Goal: Information Seeking & Learning: Learn about a topic

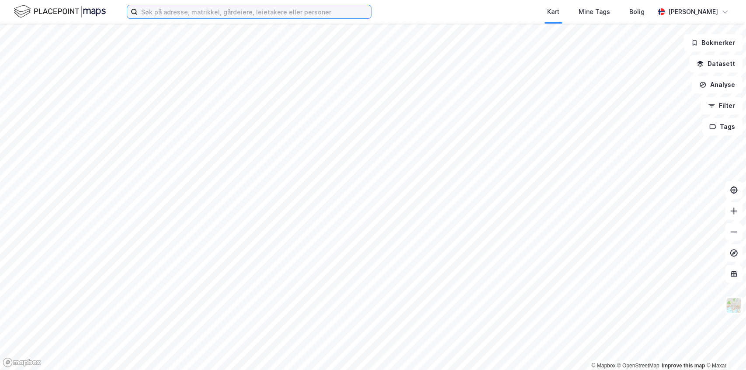
click at [182, 16] on input at bounding box center [254, 11] width 233 height 13
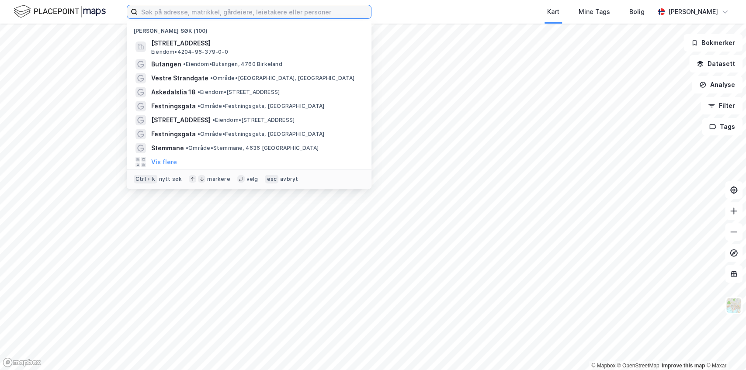
paste input "Kaldnes Brygge,"
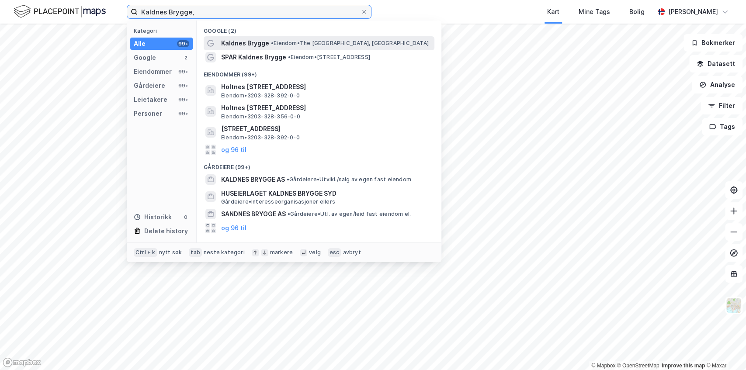
type input "Kaldnes Brygge,"
click at [245, 43] on span "Kaldnes Brygge" at bounding box center [245, 43] width 48 height 10
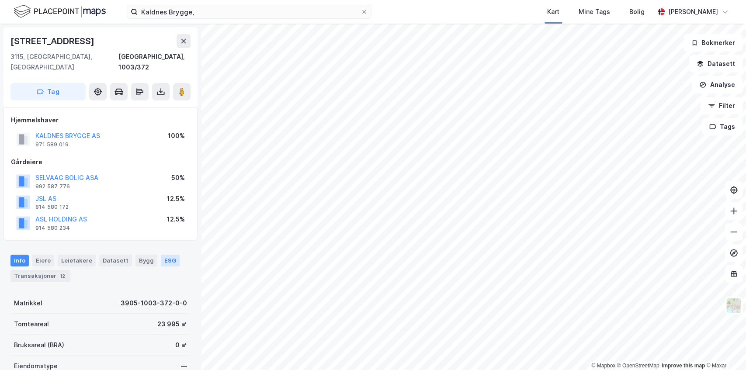
click at [161, 255] on div "ESG" at bounding box center [170, 260] width 19 height 11
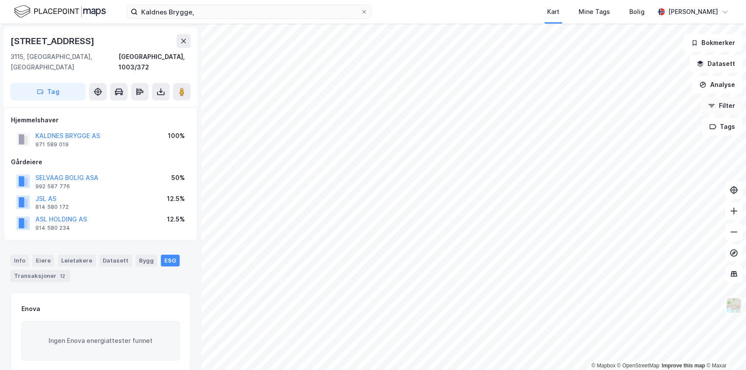
click at [719, 102] on button "Filter" at bounding box center [722, 105] width 42 height 17
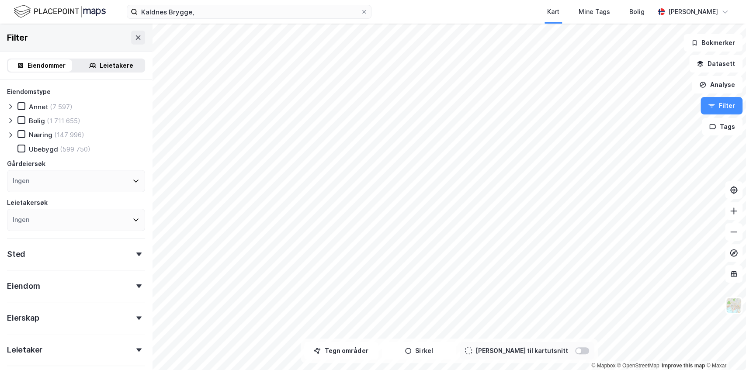
click at [11, 135] on icon at bounding box center [10, 134] width 3 height 5
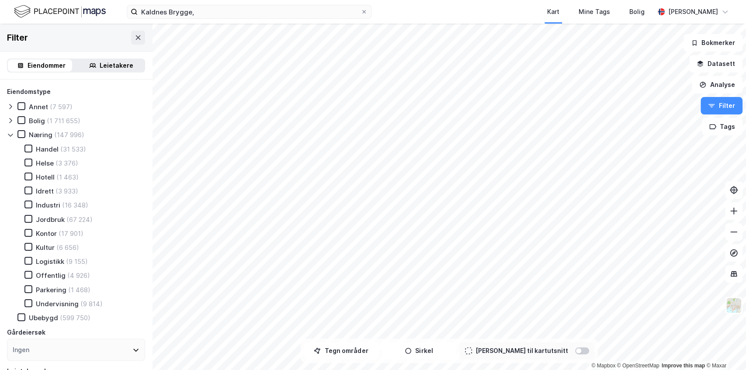
click at [12, 137] on icon at bounding box center [10, 135] width 7 height 7
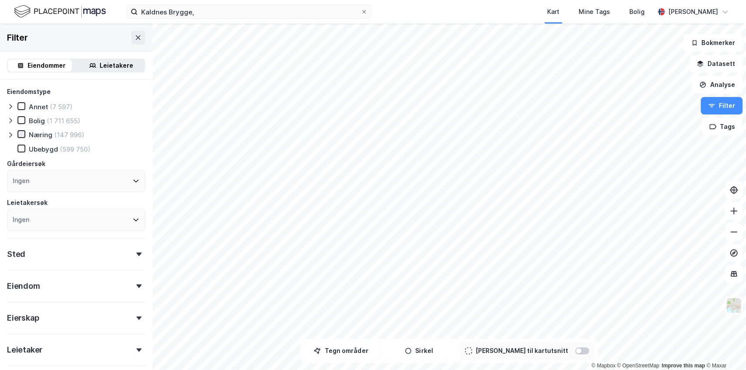
click at [22, 137] on icon at bounding box center [21, 134] width 6 height 6
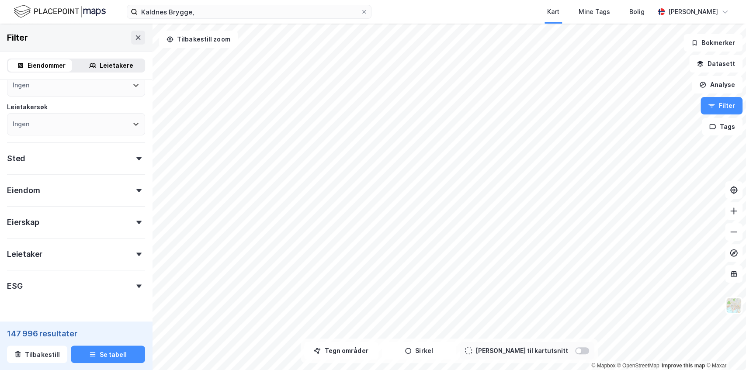
scroll to position [120, 0]
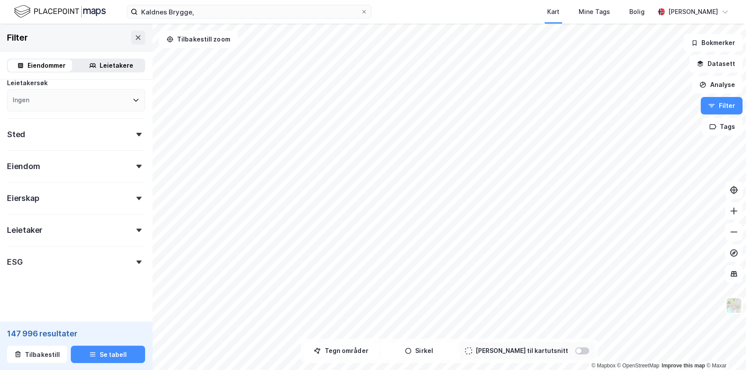
click at [136, 261] on icon at bounding box center [138, 261] width 5 height 3
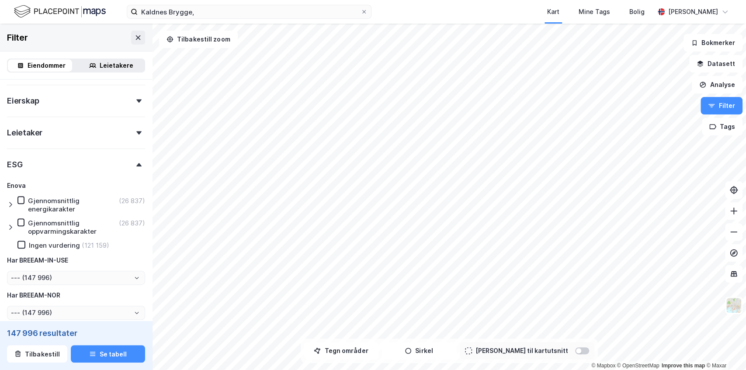
scroll to position [218, 0]
click at [18, 220] on icon at bounding box center [21, 222] width 6 height 6
type input "--- (26 837)"
click at [108, 355] on button "Se tabell" at bounding box center [108, 354] width 74 height 17
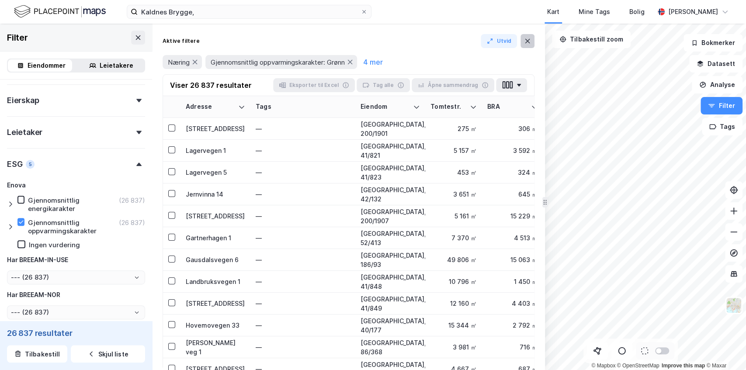
click at [530, 42] on icon at bounding box center [527, 41] width 7 height 7
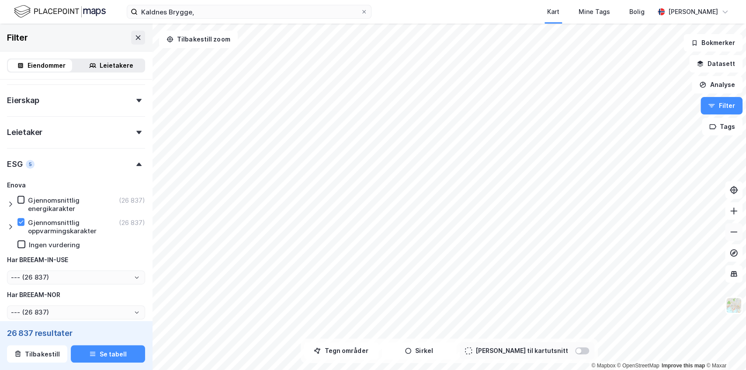
click at [733, 231] on icon at bounding box center [733, 232] width 9 height 9
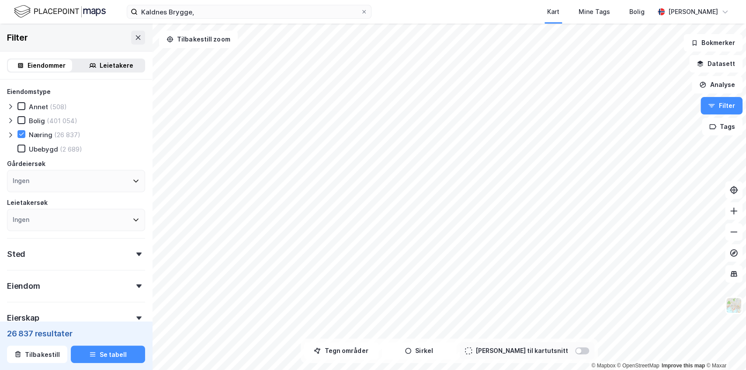
click at [134, 252] on div "Sted" at bounding box center [76, 250] width 138 height 25
click at [131, 295] on icon at bounding box center [134, 292] width 7 height 7
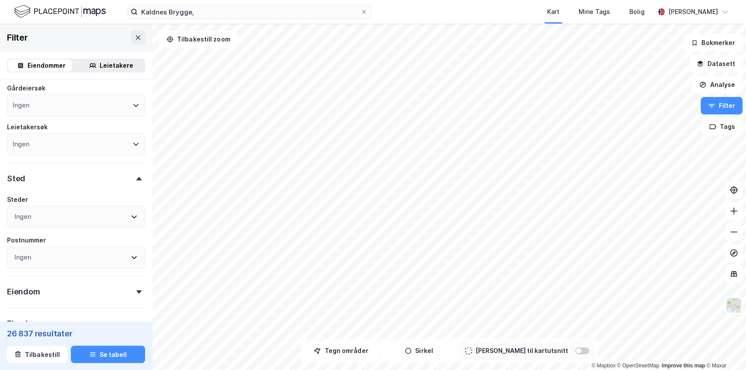
scroll to position [77, 0]
click at [100, 256] on div "Ingen" at bounding box center [76, 256] width 138 height 22
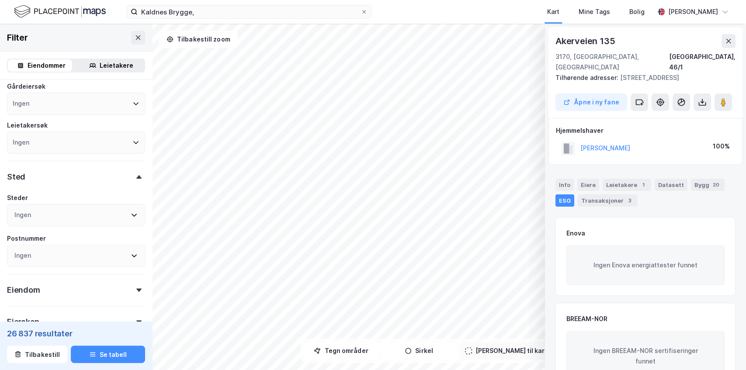
click at [72, 256] on div "Ingen" at bounding box center [76, 256] width 138 height 22
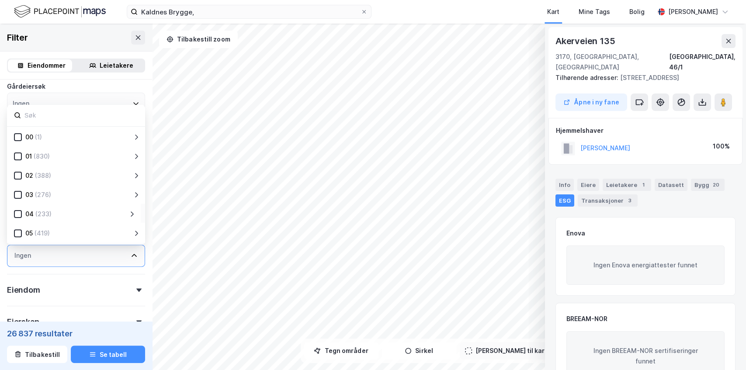
click at [131, 212] on icon at bounding box center [131, 214] width 7 height 7
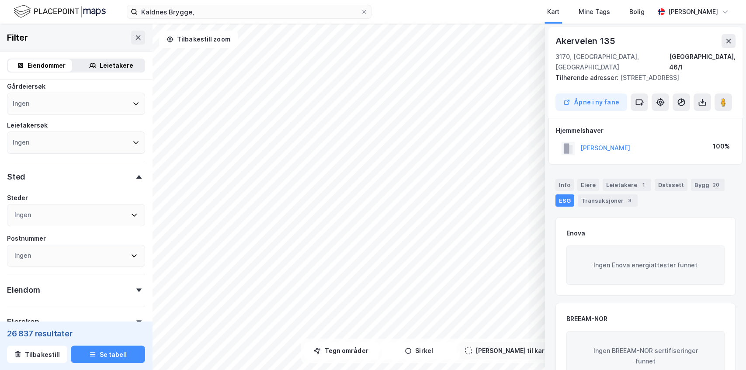
click at [131, 214] on icon at bounding box center [134, 215] width 7 height 7
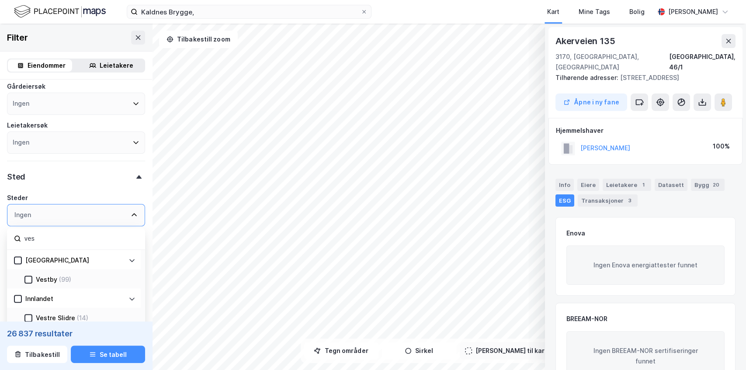
type input "vest"
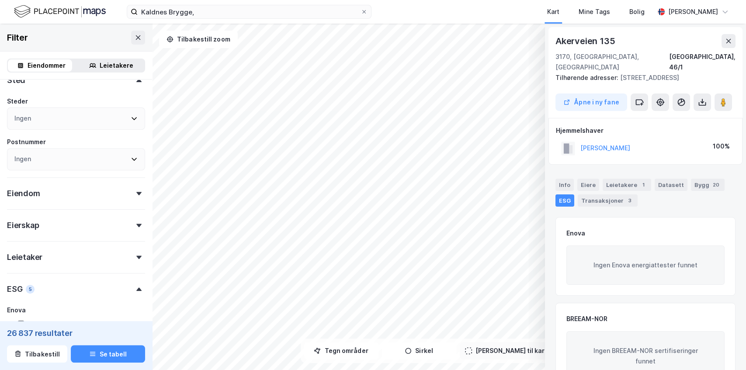
scroll to position [175, 0]
click at [131, 118] on icon at bounding box center [134, 117] width 7 height 7
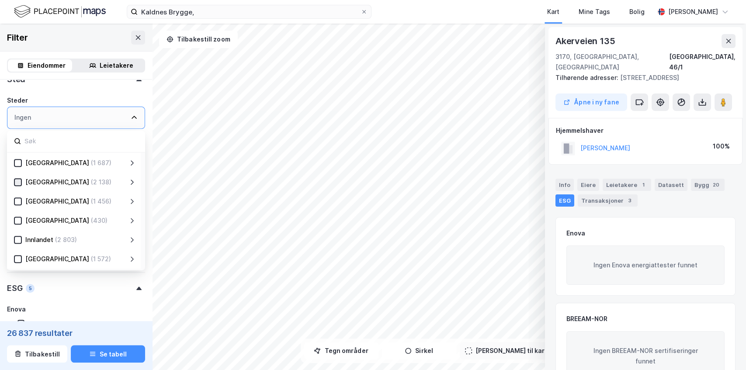
click at [20, 183] on icon at bounding box center [18, 182] width 6 height 6
type input "--- (2 138)"
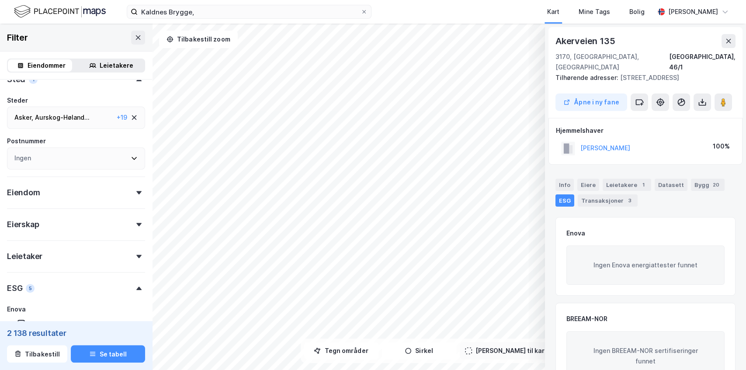
click at [89, 295] on div "ESG 5" at bounding box center [76, 284] width 138 height 25
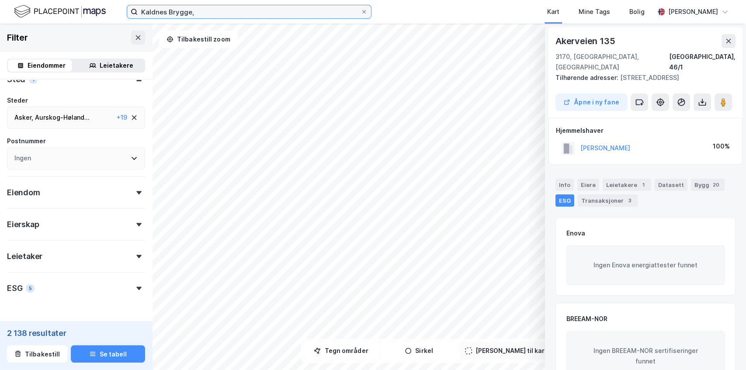
click at [222, 11] on input "Kaldnes Brygge," at bounding box center [249, 11] width 223 height 13
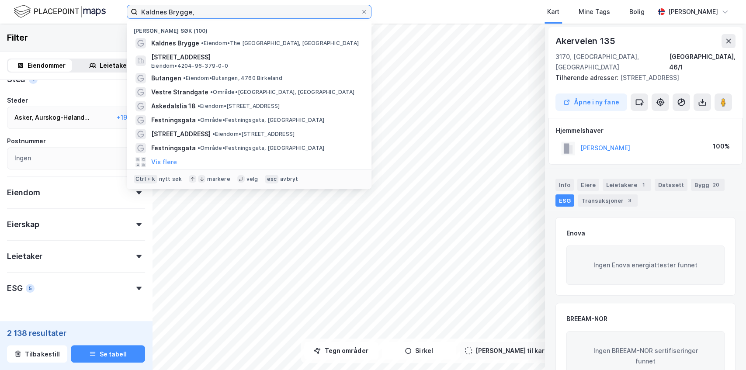
drag, startPoint x: 222, startPoint y: 11, endPoint x: 51, endPoint y: 11, distance: 170.9
click at [51, 11] on div "Kaldnes Brygge, Nylige søk (100) Kaldnes Brygge • Eiendom • The [GEOGRAPHIC_DAT…" at bounding box center [373, 12] width 746 height 24
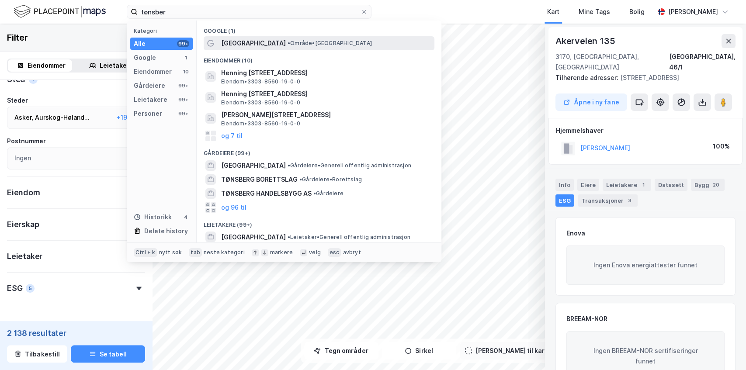
click at [237, 40] on span "[GEOGRAPHIC_DATA]" at bounding box center [253, 43] width 65 height 10
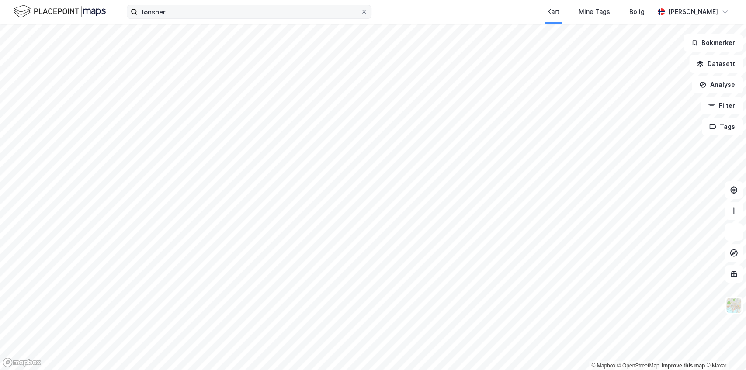
click at [197, 18] on label "tønsber" at bounding box center [249, 12] width 245 height 14
click at [197, 18] on input "tønsber" at bounding box center [249, 11] width 223 height 13
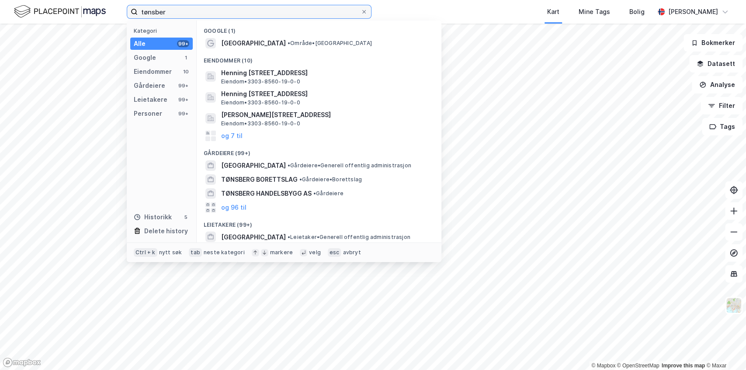
drag, startPoint x: 148, startPoint y: 15, endPoint x: 93, endPoint y: 15, distance: 55.1
click at [93, 15] on div "tønsber Kategori Alle 99+ Google 1 Eiendommer 10 Gårdeiere 99+ Leietakere 99+ P…" at bounding box center [373, 12] width 746 height 24
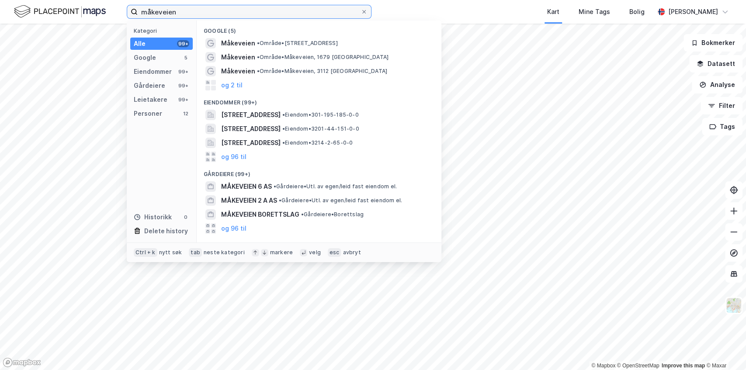
click at [179, 9] on input "måkeveien" at bounding box center [249, 11] width 223 height 13
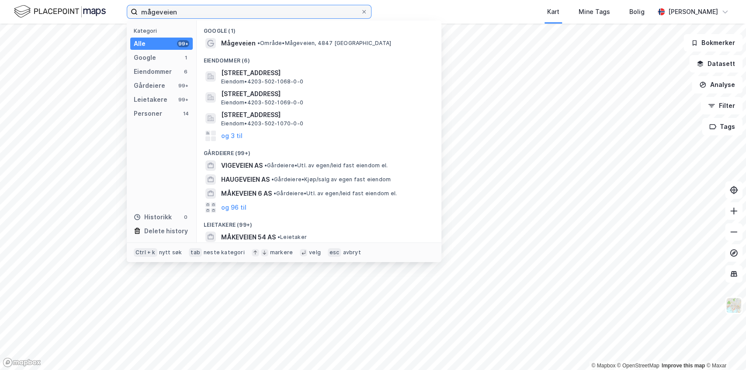
click at [181, 8] on input "mågeveien" at bounding box center [249, 11] width 223 height 13
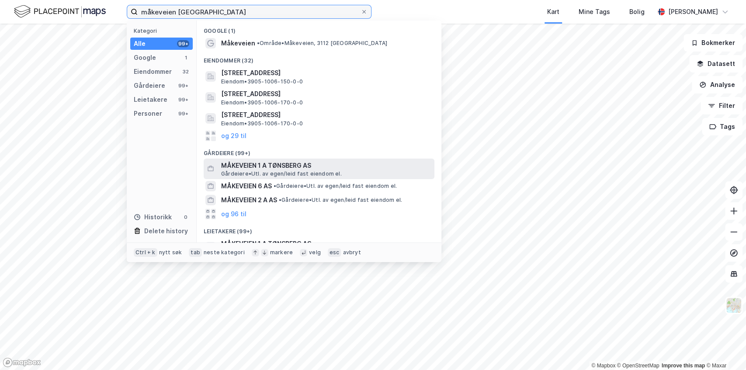
type input "måkeveien [GEOGRAPHIC_DATA]"
click at [240, 163] on span "MÅKEVEIEN 1 A TØNSBERG AS" at bounding box center [326, 165] width 210 height 10
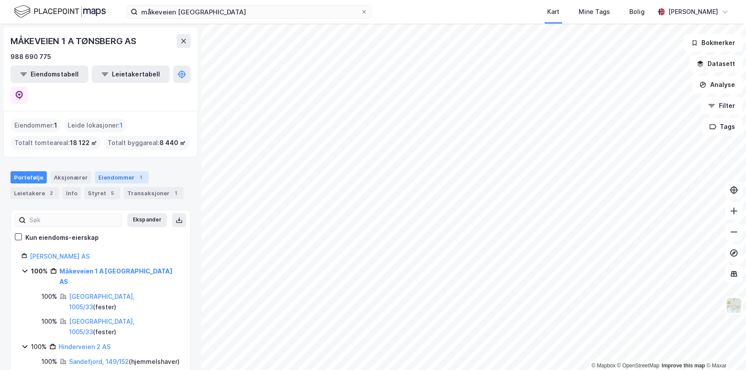
click at [119, 171] on div "Eiendommer 1" at bounding box center [122, 177] width 54 height 12
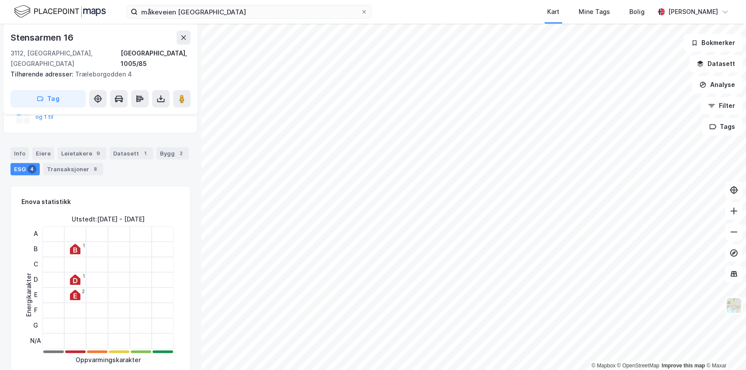
scroll to position [181, 0]
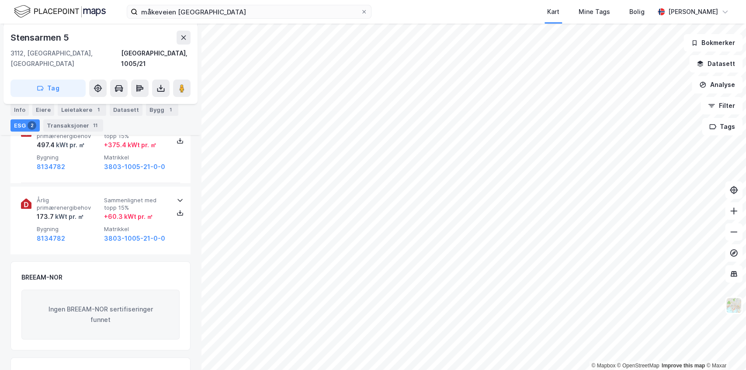
scroll to position [191, 0]
click at [734, 233] on icon at bounding box center [733, 232] width 9 height 9
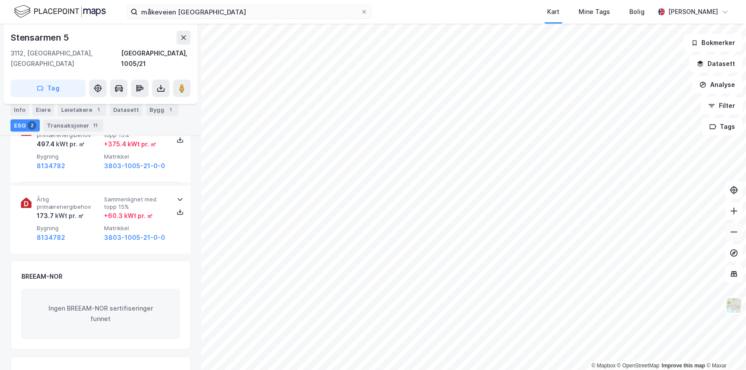
click at [733, 233] on icon at bounding box center [733, 232] width 9 height 9
click at [733, 212] on icon at bounding box center [733, 211] width 1 height 7
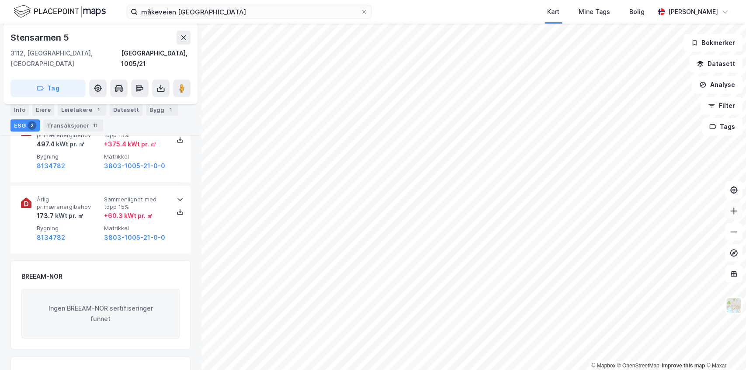
click at [733, 212] on icon at bounding box center [733, 211] width 1 height 7
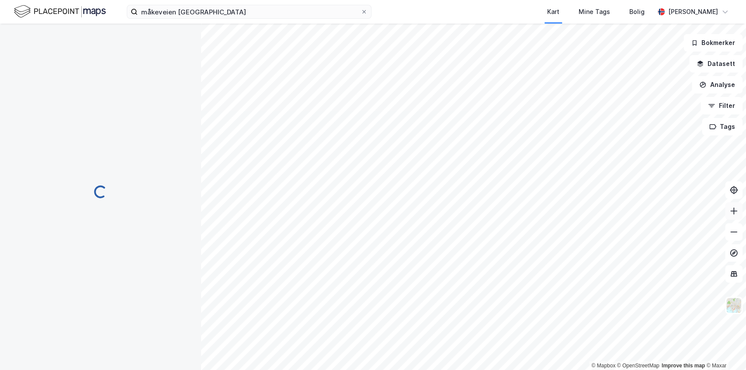
scroll to position [191, 0]
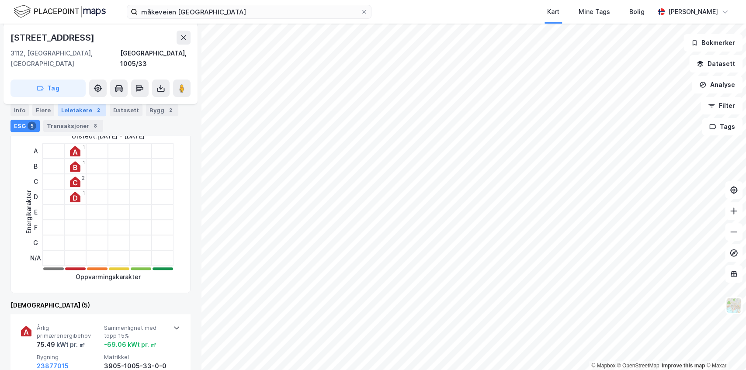
click at [80, 109] on div "Leietakere 2" at bounding box center [82, 110] width 49 height 12
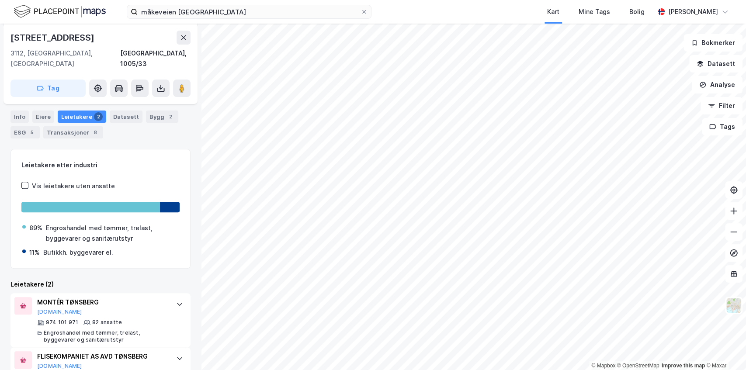
scroll to position [167, 0]
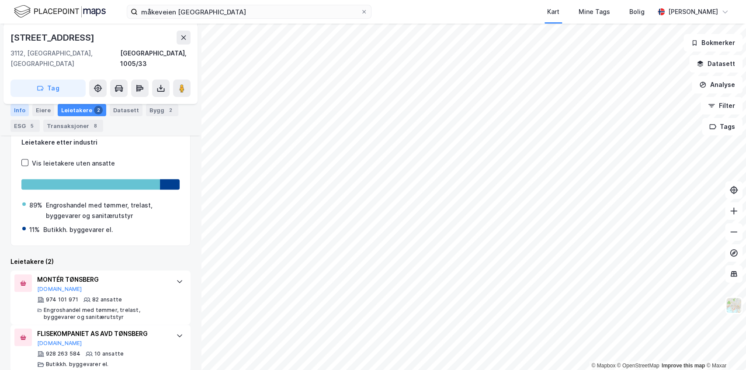
click at [20, 111] on div "Info" at bounding box center [19, 110] width 18 height 12
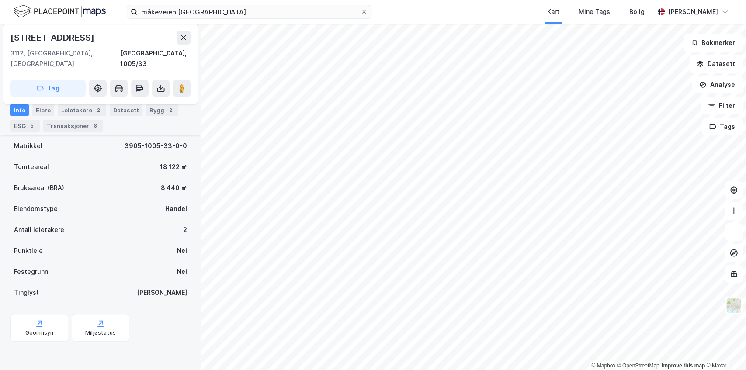
scroll to position [147, 0]
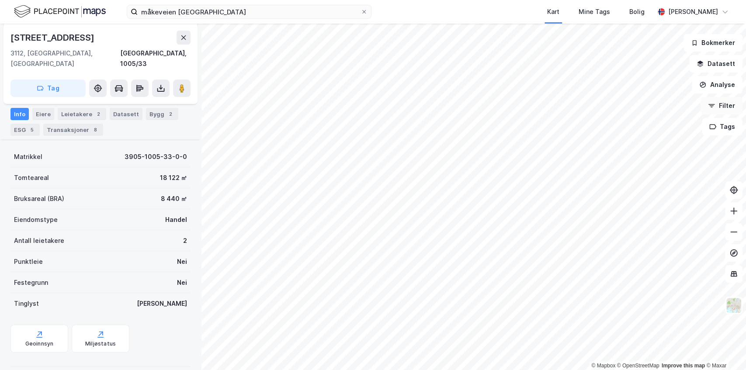
click at [727, 108] on button "Filter" at bounding box center [722, 105] width 42 height 17
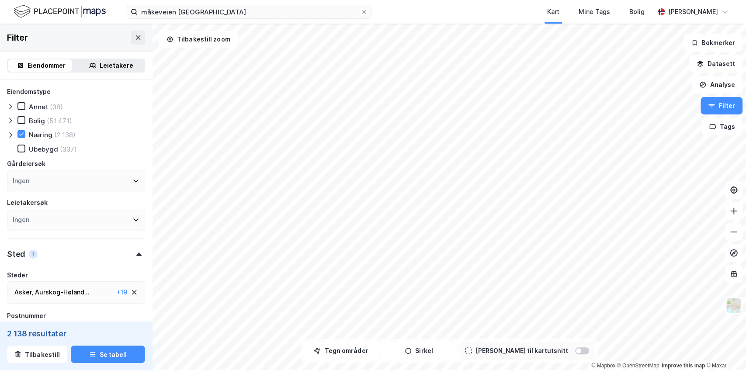
click at [131, 294] on icon at bounding box center [134, 292] width 7 height 7
type input "--- (26 837)"
click at [20, 137] on icon at bounding box center [21, 134] width 6 height 6
type input "--- (425 086)"
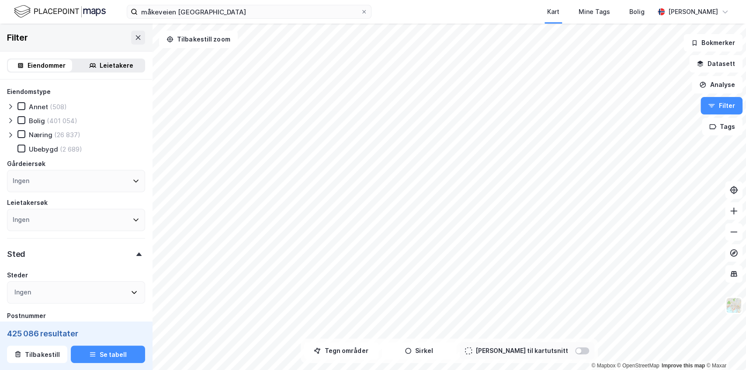
type input "--- (425 086)"
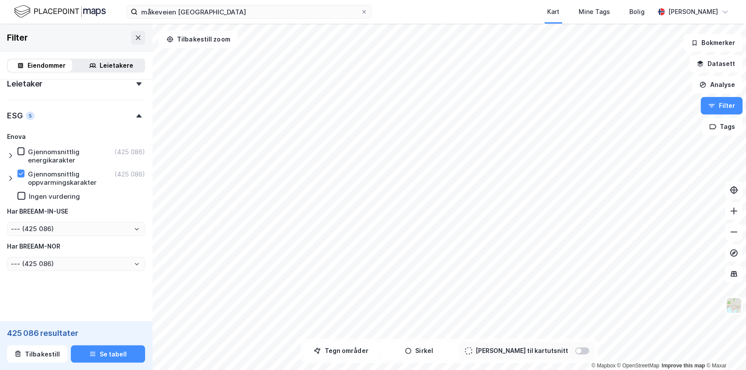
scroll to position [347, 0]
click at [19, 175] on icon at bounding box center [21, 174] width 6 height 6
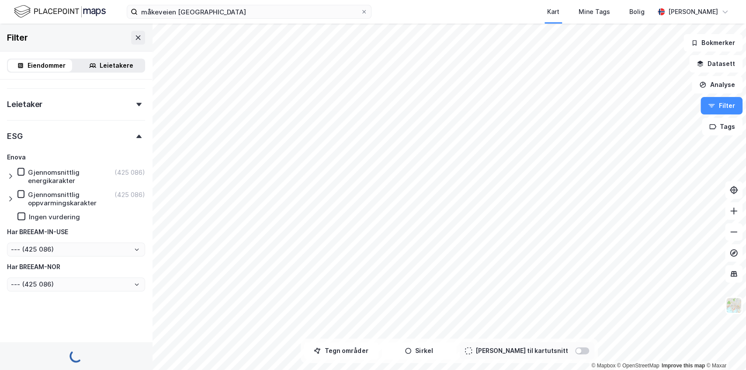
type input "--- (2 590 121)"
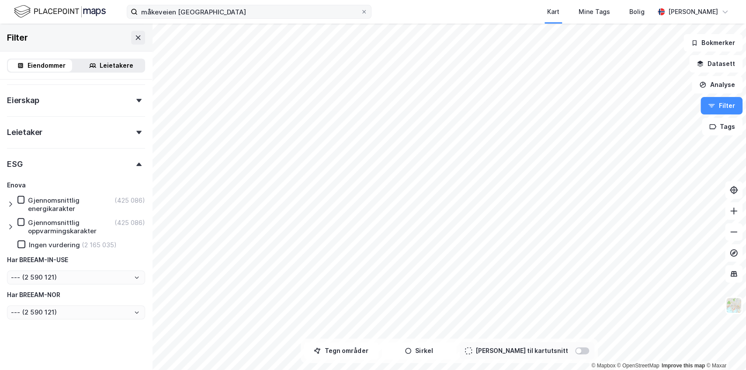
scroll to position [299, 0]
click at [213, 13] on input "måkeveien [GEOGRAPHIC_DATA]" at bounding box center [249, 11] width 223 height 13
